Goal: Transaction & Acquisition: Book appointment/travel/reservation

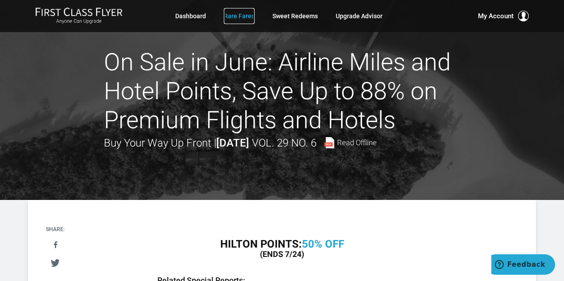
click at [243, 17] on link "Rare Fares" at bounding box center [239, 16] width 31 height 16
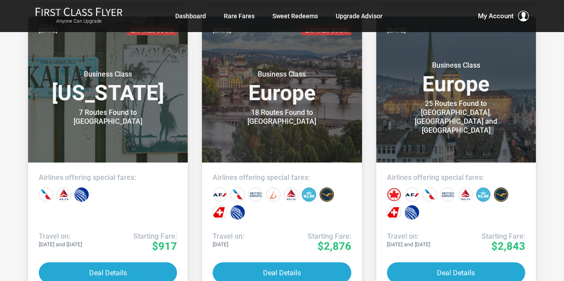
scroll to position [1371, 0]
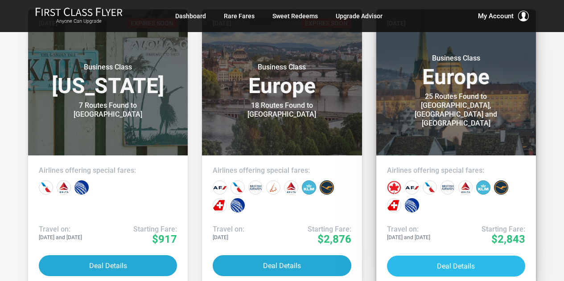
click at [431, 266] on button "Deal Details" at bounding box center [456, 266] width 138 height 21
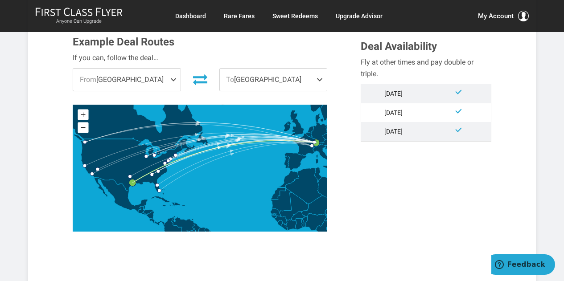
scroll to position [242, 0]
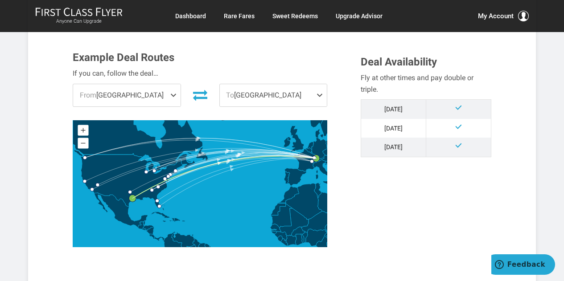
click at [174, 95] on span at bounding box center [175, 95] width 11 height 22
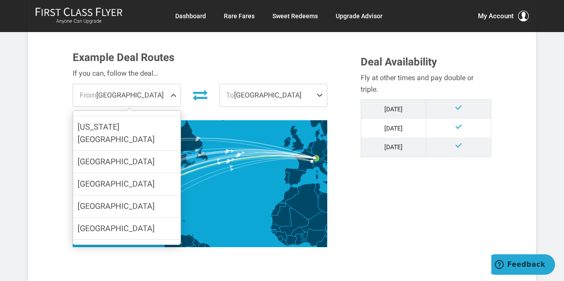
scroll to position [120, 0]
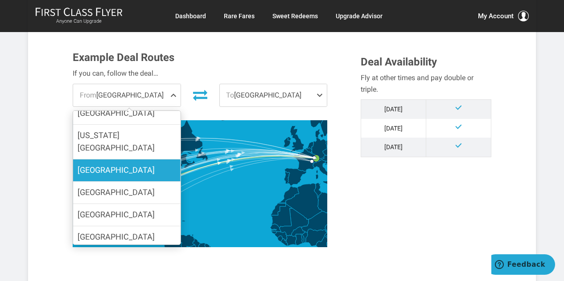
click at [117, 165] on span "San Francisco" at bounding box center [116, 169] width 77 height 9
click at [0, 0] on input "San Francisco" at bounding box center [0, 0] width 0 height 0
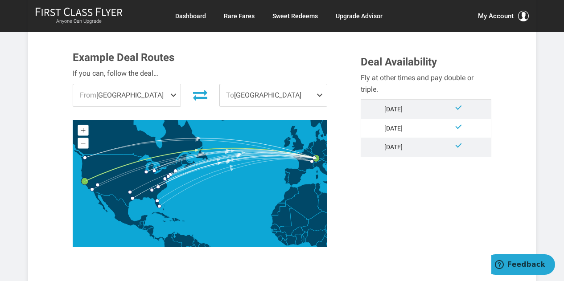
click at [320, 95] on span at bounding box center [321, 95] width 11 height 22
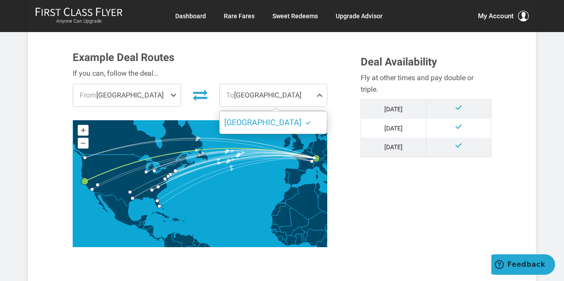
click at [320, 95] on span at bounding box center [321, 95] width 11 height 22
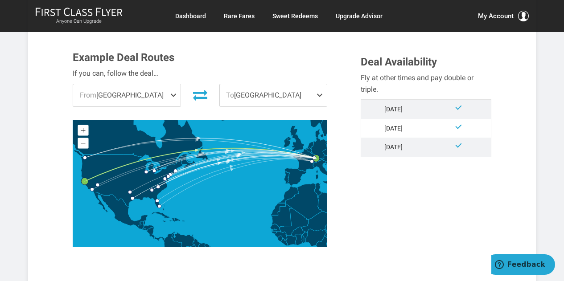
click at [267, 99] on span "To Zurich" at bounding box center [273, 95] width 107 height 22
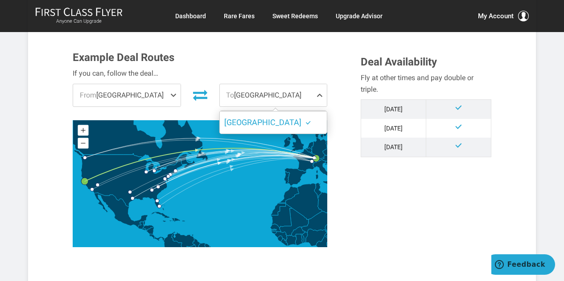
click at [318, 94] on span at bounding box center [321, 95] width 11 height 22
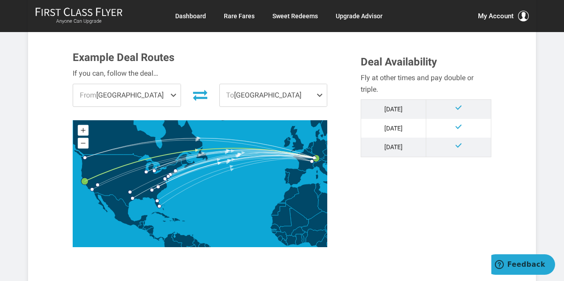
click at [318, 95] on span at bounding box center [321, 95] width 11 height 22
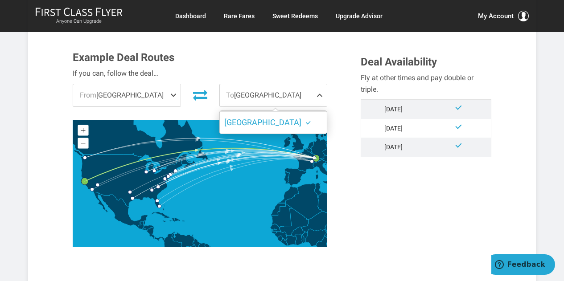
click at [318, 95] on span at bounding box center [321, 95] width 11 height 22
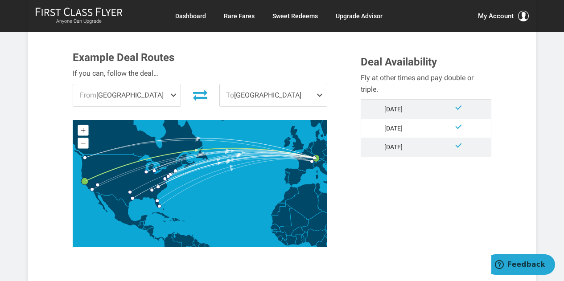
click at [303, 159] on icon at bounding box center [198, 150] width 227 height 21
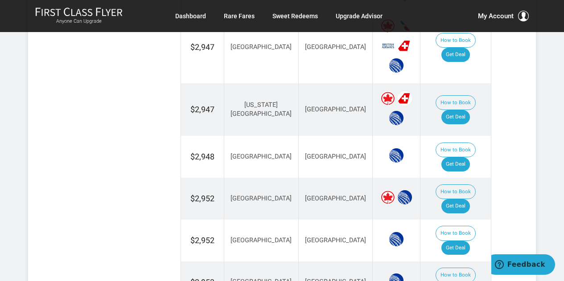
scroll to position [892, 0]
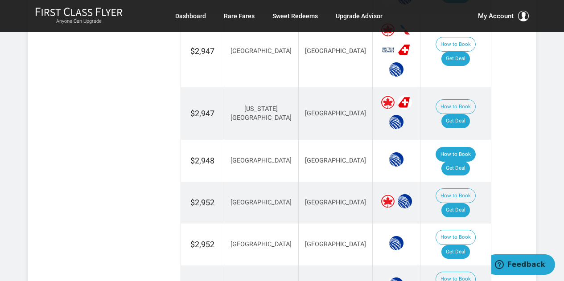
click at [436, 147] on button "How to Book" at bounding box center [456, 154] width 40 height 15
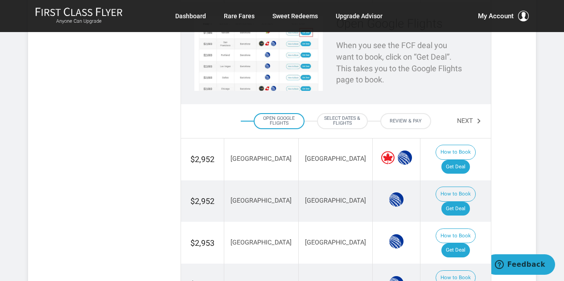
scroll to position [1081, 0]
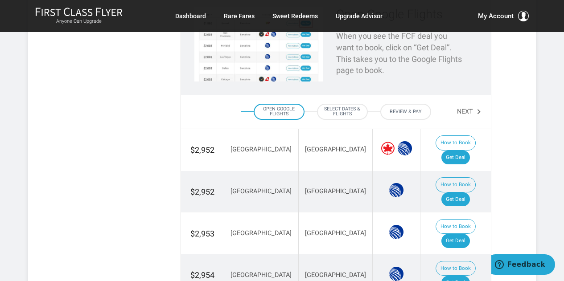
click at [274, 104] on div "Open Google Flights" at bounding box center [279, 112] width 51 height 16
click at [287, 104] on div "Open Google Flights" at bounding box center [279, 112] width 51 height 16
click at [341, 104] on div "Select Dates & Flights" at bounding box center [342, 112] width 51 height 16
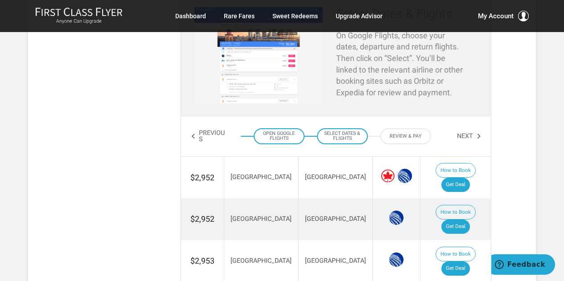
click at [290, 128] on div "Open Google Flights" at bounding box center [279, 136] width 51 height 16
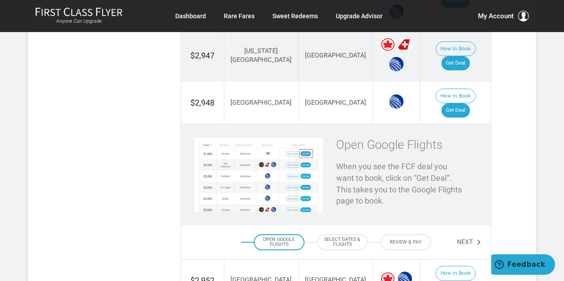
scroll to position [938, 0]
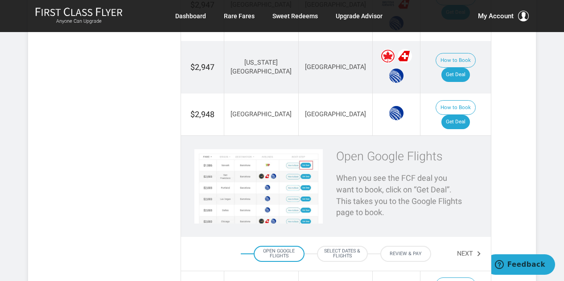
click at [276, 246] on div "Open Google Flights" at bounding box center [279, 254] width 51 height 16
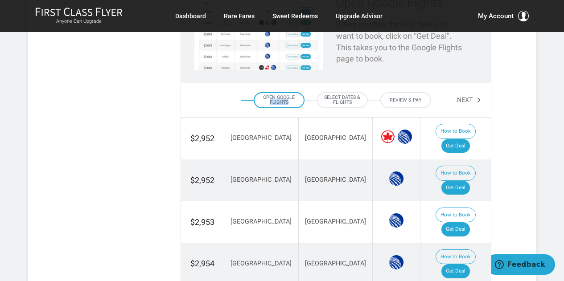
scroll to position [1069, 0]
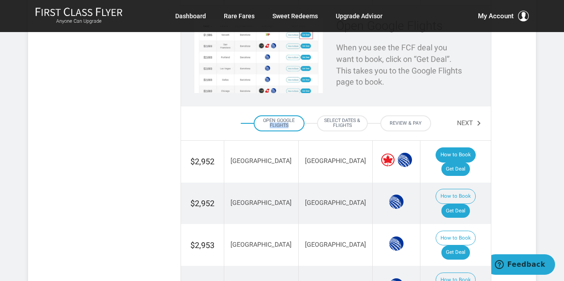
click at [436, 148] on button "How to Book" at bounding box center [456, 155] width 40 height 15
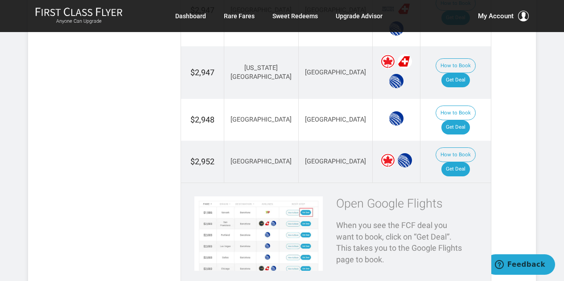
click at [372, 198] on h3 "Open Google Flights" at bounding box center [400, 204] width 128 height 13
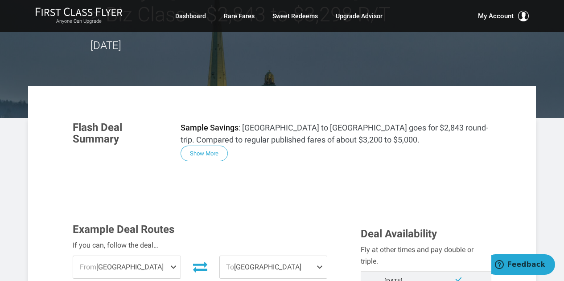
scroll to position [0, 0]
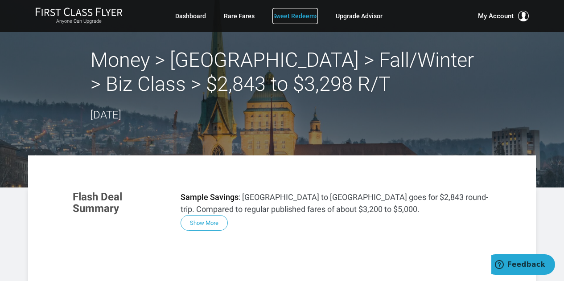
click at [296, 17] on link "Sweet Redeems" at bounding box center [295, 16] width 45 height 16
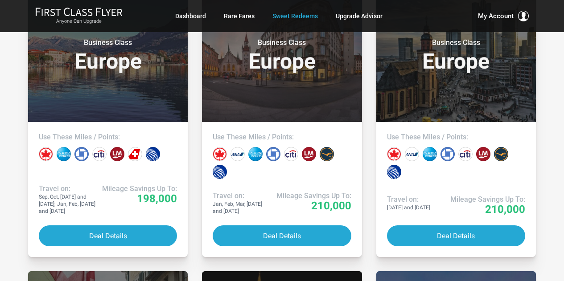
scroll to position [544, 0]
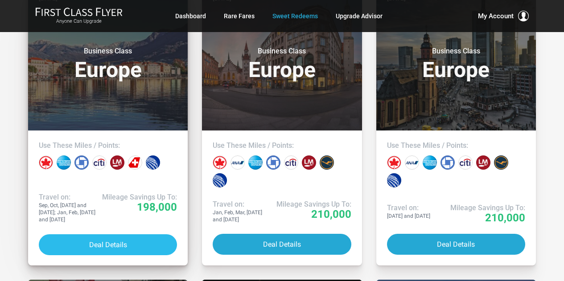
click at [73, 243] on button "Deal Details" at bounding box center [108, 245] width 138 height 21
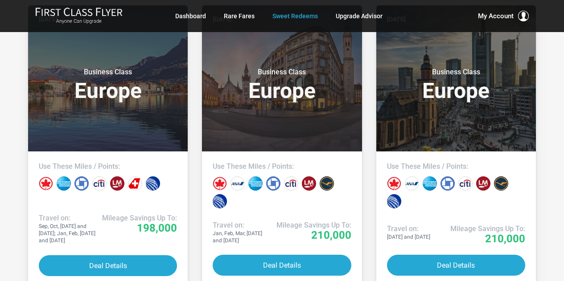
scroll to position [530, 0]
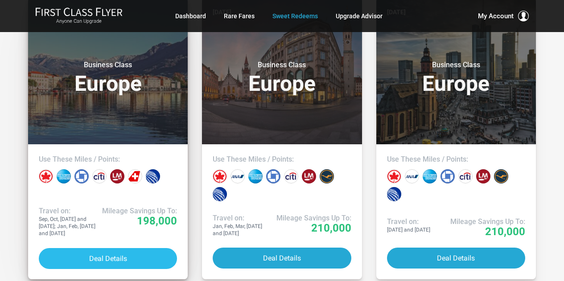
click at [98, 260] on button "Deal Details" at bounding box center [108, 258] width 138 height 21
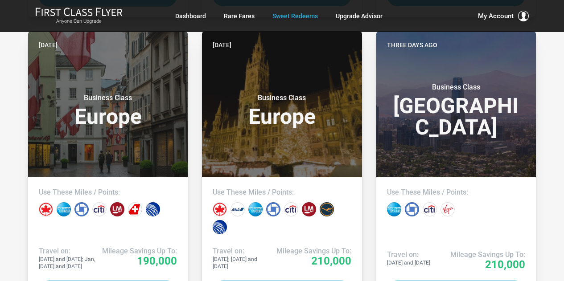
scroll to position [795, 0]
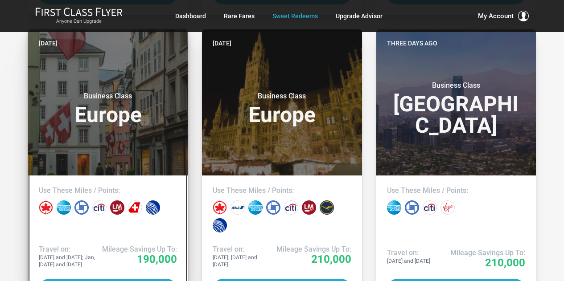
click at [87, 115] on h3 "Business Class Europe" at bounding box center [108, 109] width 138 height 34
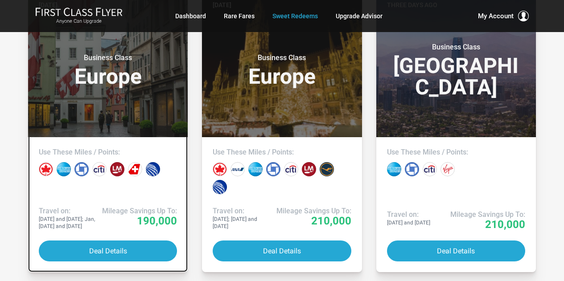
scroll to position [835, 0]
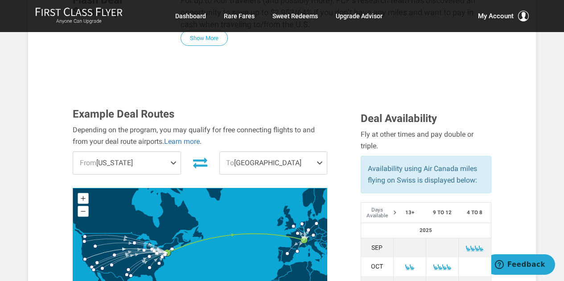
scroll to position [214, 0]
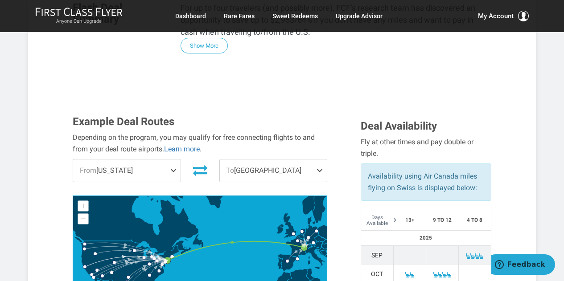
click at [319, 168] on span at bounding box center [321, 171] width 11 height 22
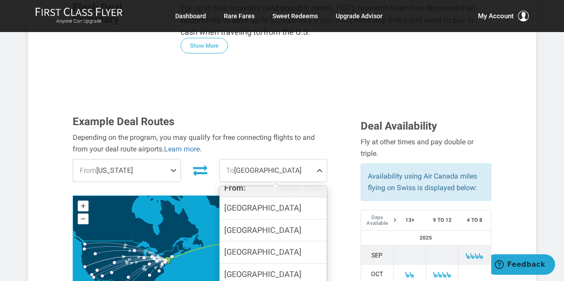
scroll to position [49, 0]
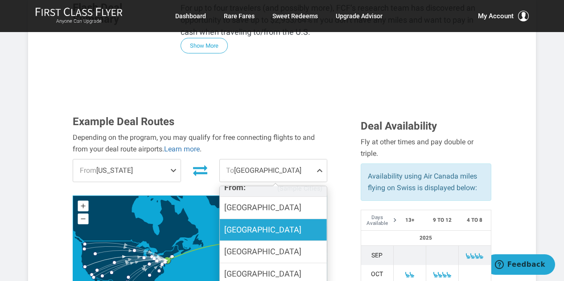
click at [272, 236] on label "[GEOGRAPHIC_DATA]" at bounding box center [273, 230] width 107 height 22
click at [0, 0] on input "[GEOGRAPHIC_DATA]" at bounding box center [0, 0] width 0 height 0
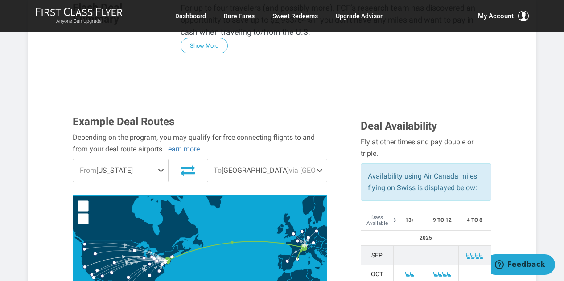
click at [168, 170] on span at bounding box center [162, 171] width 11 height 22
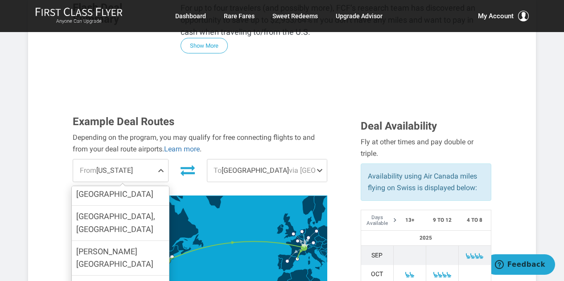
scroll to position [470, 0]
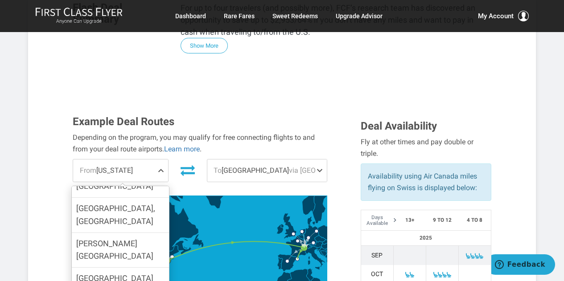
click at [0, 0] on input "[GEOGRAPHIC_DATA]" at bounding box center [0, 0] width 0 height 0
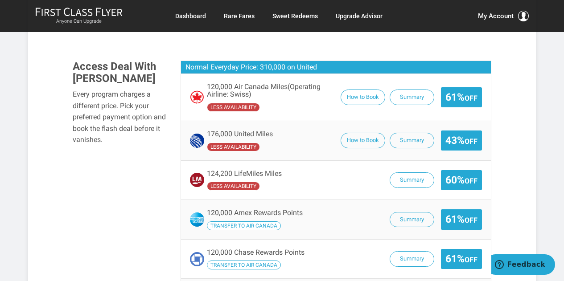
scroll to position [633, 0]
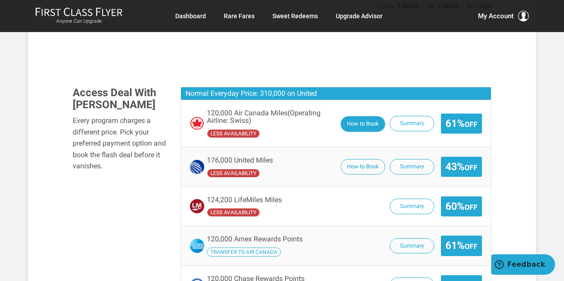
click at [357, 122] on button "How to Book" at bounding box center [363, 124] width 45 height 16
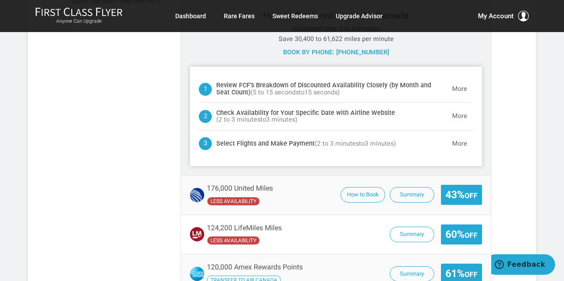
scroll to position [790, 0]
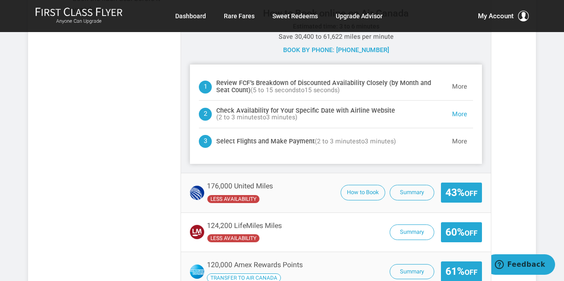
click at [463, 112] on button "More" at bounding box center [459, 115] width 27 height 18
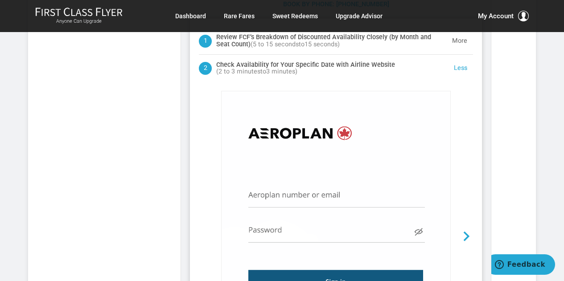
click at [463, 112] on button "Next" at bounding box center [462, 237] width 22 height 282
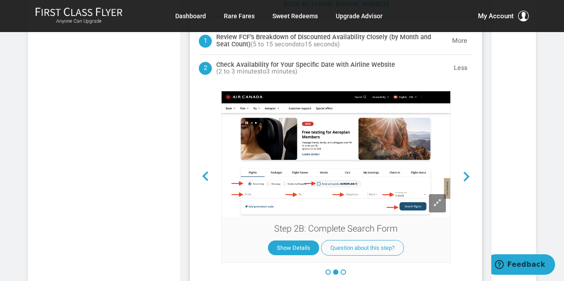
click at [463, 112] on button "Next" at bounding box center [462, 177] width 22 height 163
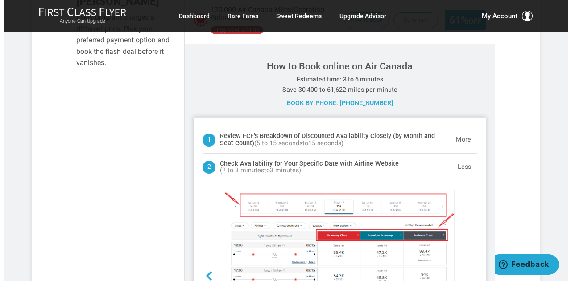
scroll to position [737, 0]
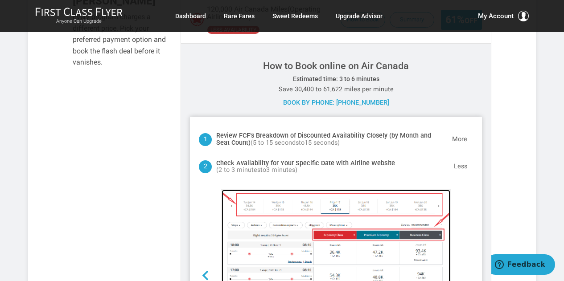
click at [433, 195] on img at bounding box center [336, 253] width 228 height 127
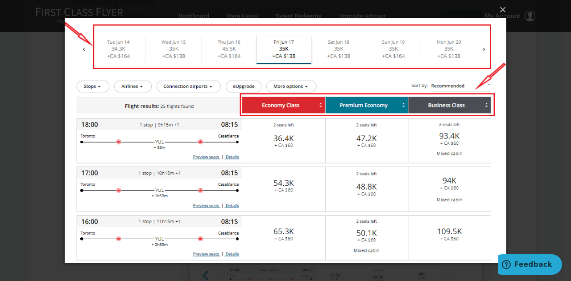
click at [564, 52] on div "× Loading..." at bounding box center [285, 140] width 571 height 281
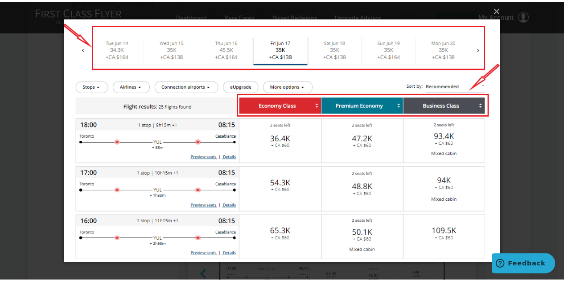
scroll to position [773, 0]
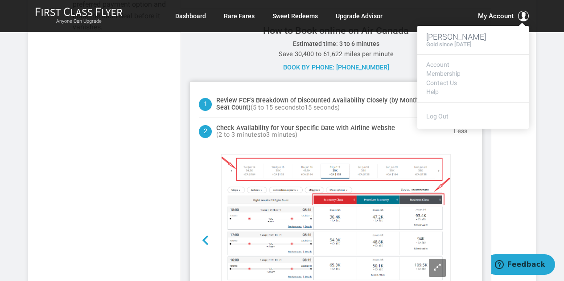
click at [504, 14] on span "My Account" at bounding box center [496, 16] width 36 height 11
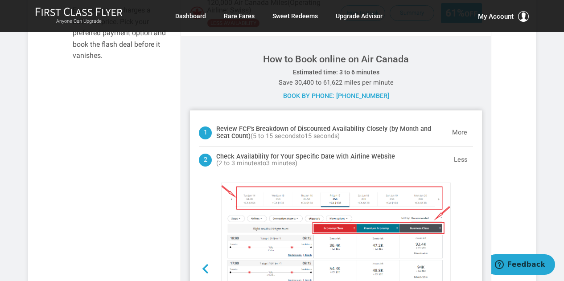
scroll to position [766, 0]
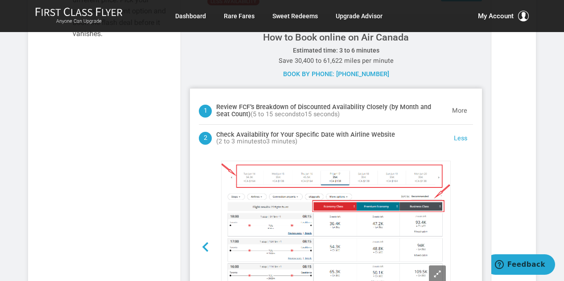
click at [461, 136] on button "Less" at bounding box center [460, 139] width 25 height 18
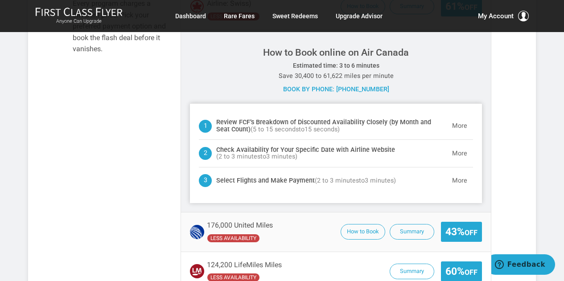
scroll to position [724, 0]
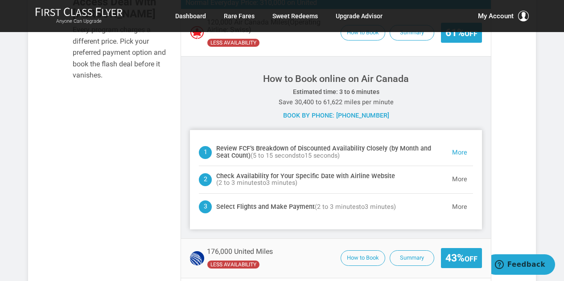
click at [457, 151] on button "More" at bounding box center [459, 153] width 27 height 18
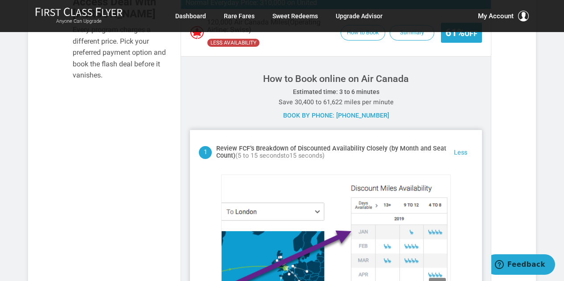
scroll to position [809, 0]
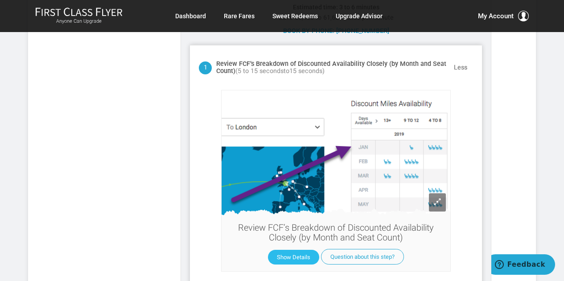
click at [287, 259] on button "Show Details" at bounding box center [293, 257] width 51 height 15
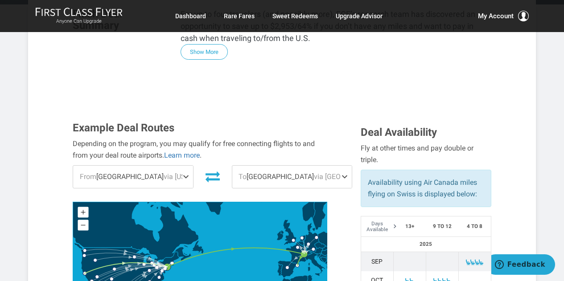
scroll to position [208, 0]
click at [180, 151] on link "Learn more" at bounding box center [182, 155] width 36 height 8
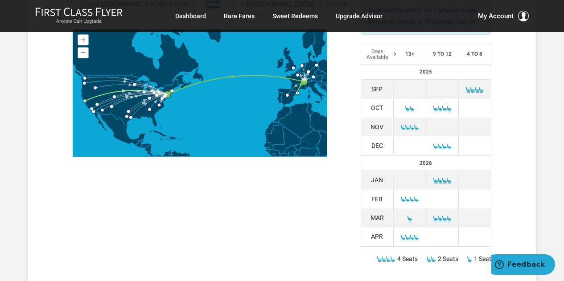
scroll to position [381, 0]
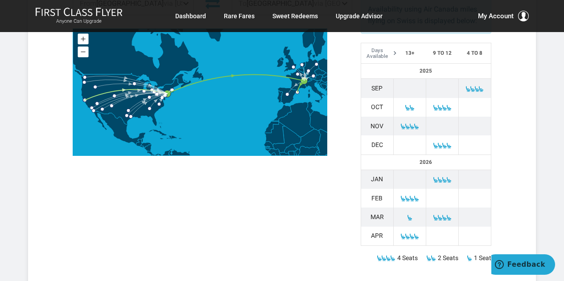
click at [494, 141] on div "Deal Availability Fly at other times and pay double or triple. Availability usi…" at bounding box center [426, 108] width 144 height 319
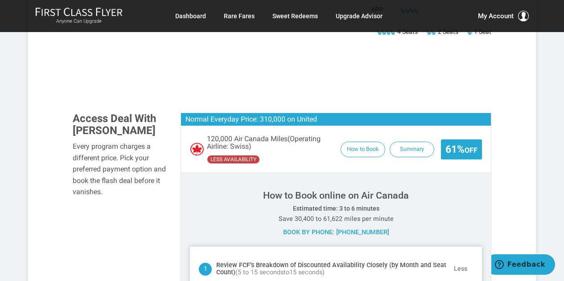
scroll to position [608, 0]
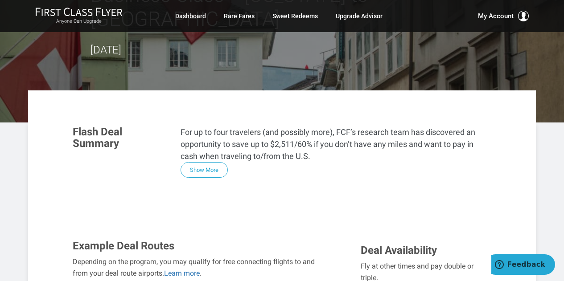
scroll to position [87, 0]
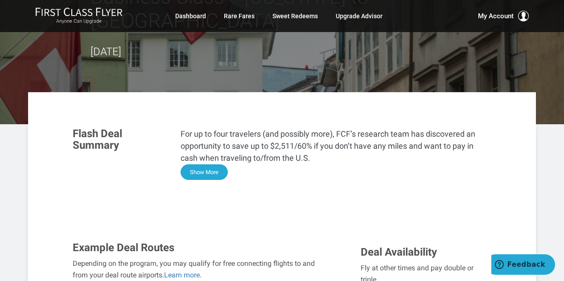
click at [210, 165] on button "Show More" at bounding box center [204, 173] width 47 height 16
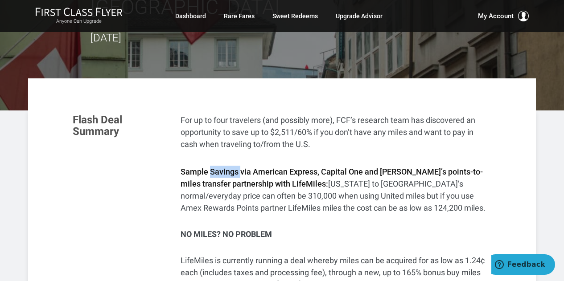
scroll to position [92, 0]
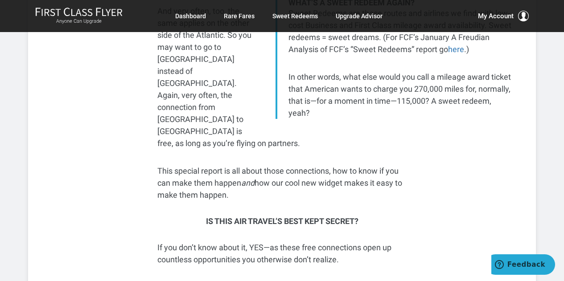
scroll to position [383, 0]
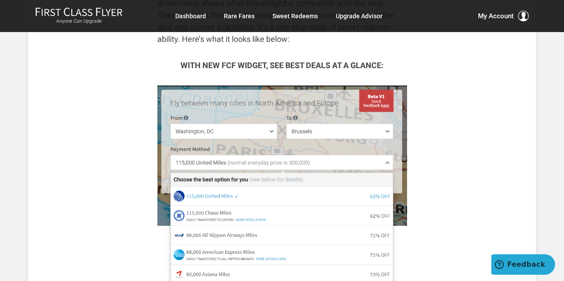
scroll to position [680, 0]
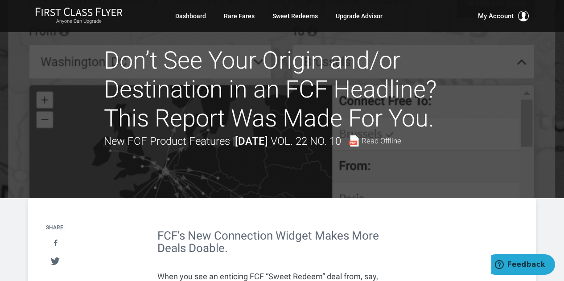
scroll to position [0, 0]
